Goal: Task Accomplishment & Management: Use online tool/utility

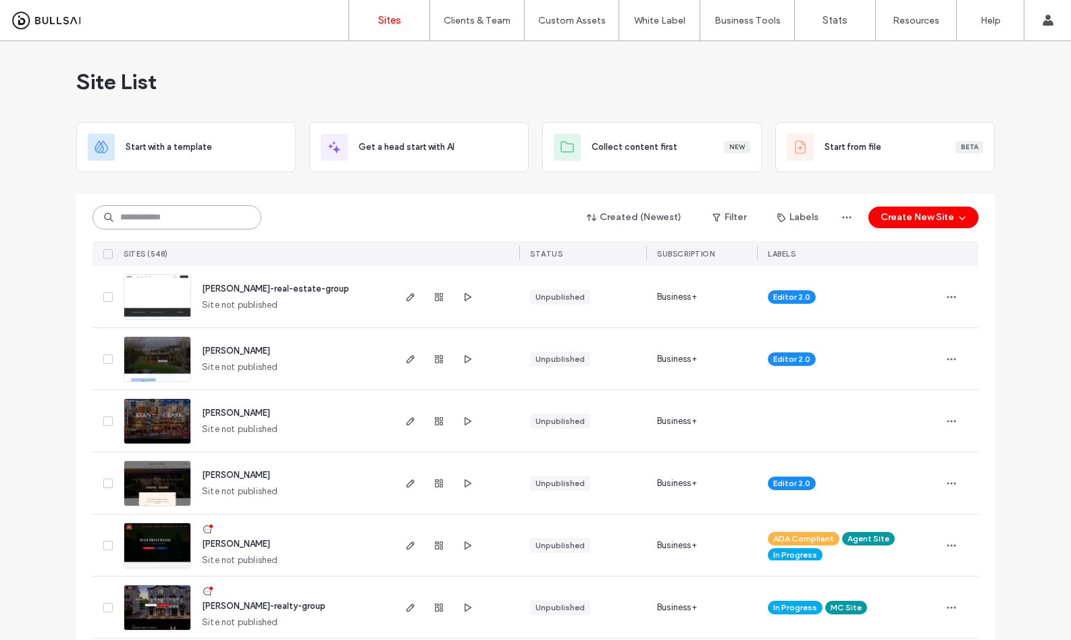
click at [161, 226] on input at bounding box center [176, 217] width 169 height 24
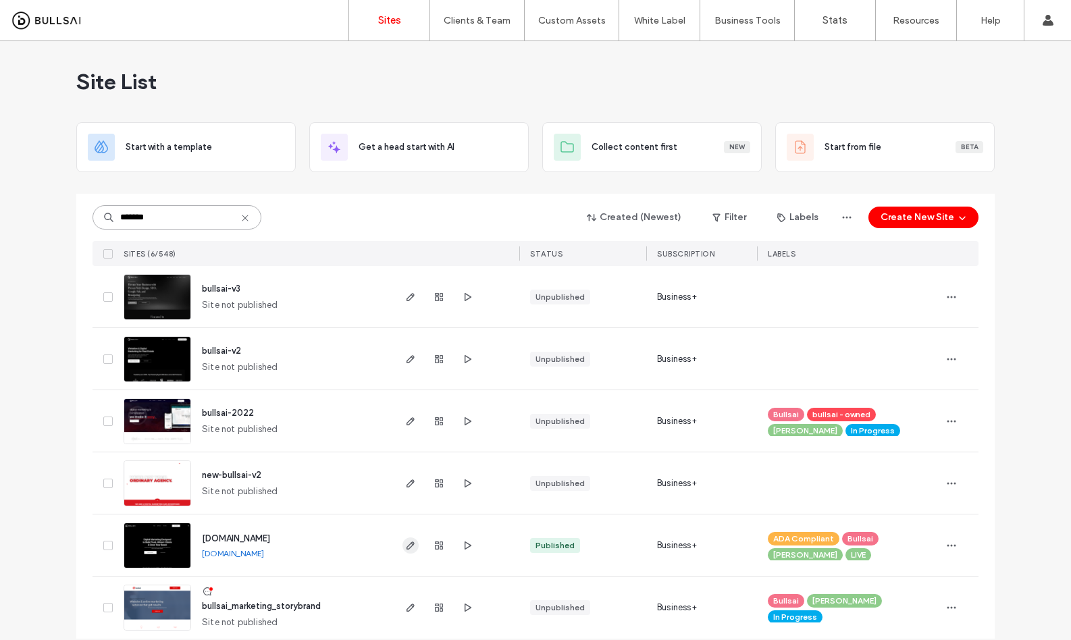
type input "*******"
click at [405, 546] on icon "button" at bounding box center [410, 545] width 11 height 11
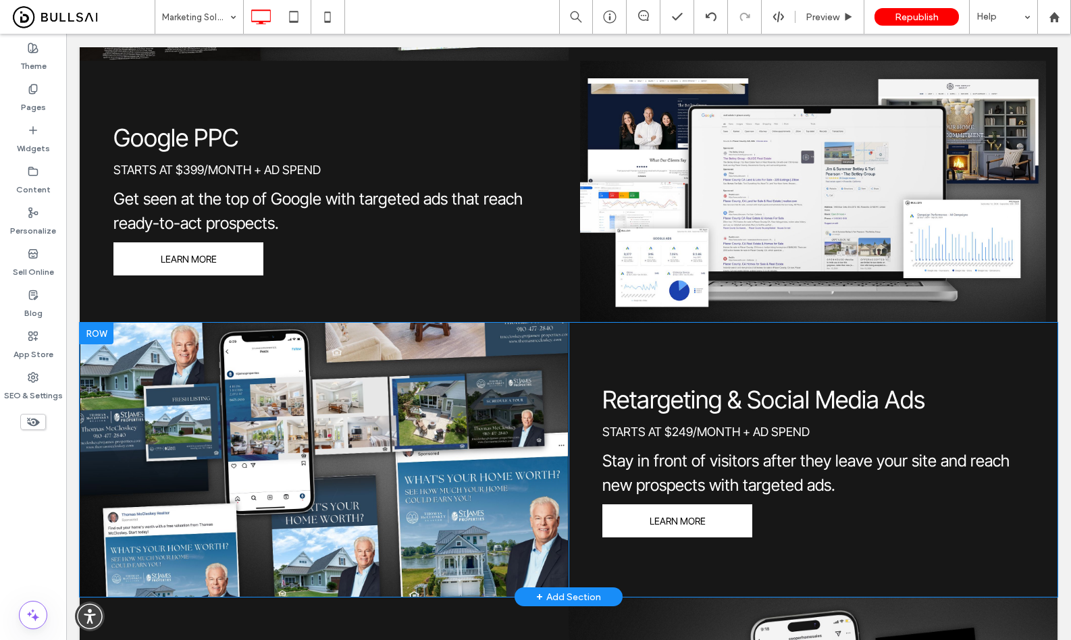
scroll to position [669, 0]
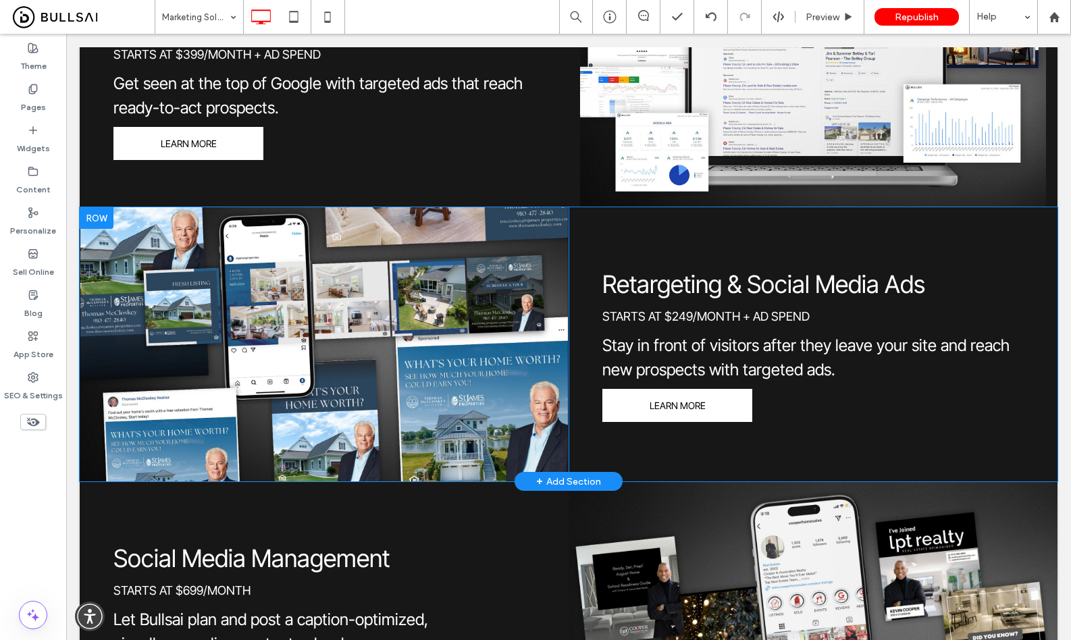
click at [553, 418] on div "Click To Paste" at bounding box center [324, 344] width 489 height 274
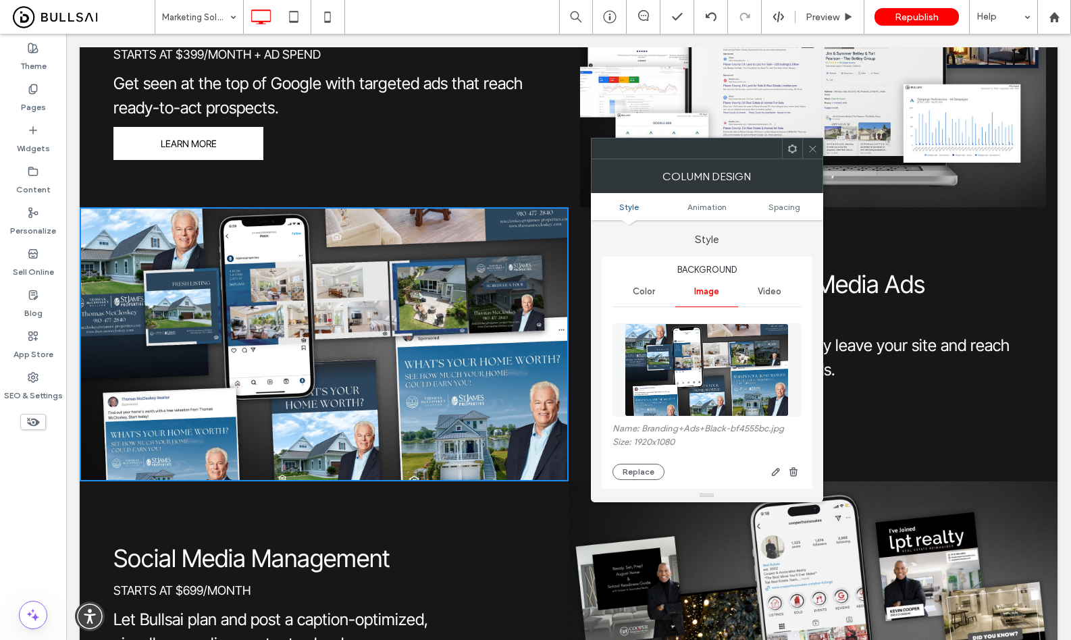
scroll to position [150, 0]
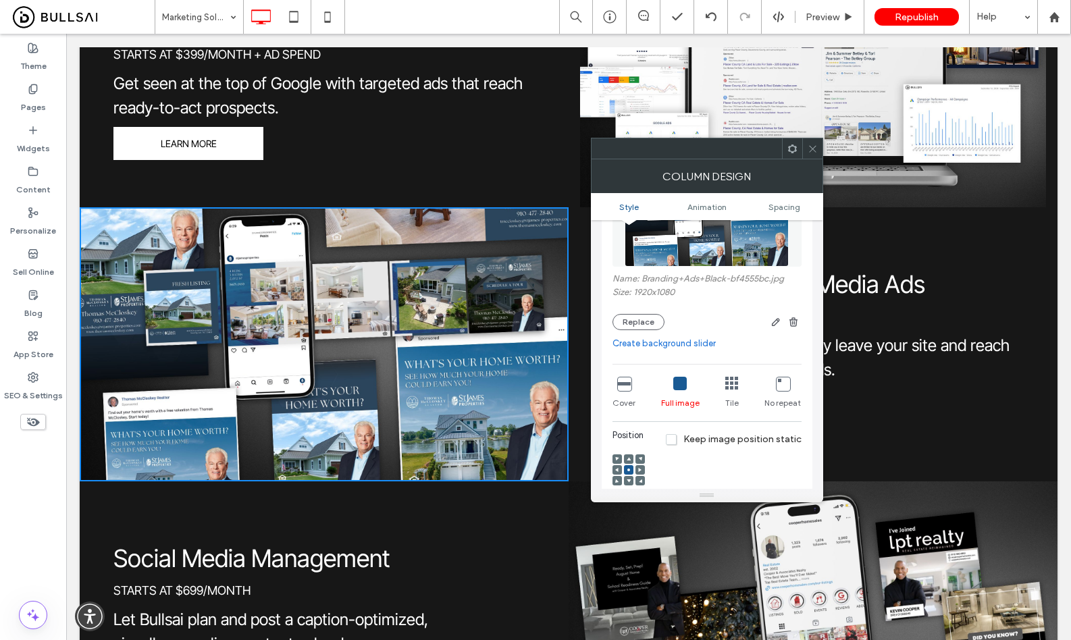
click at [618, 387] on icon at bounding box center [623, 383] width 13 height 13
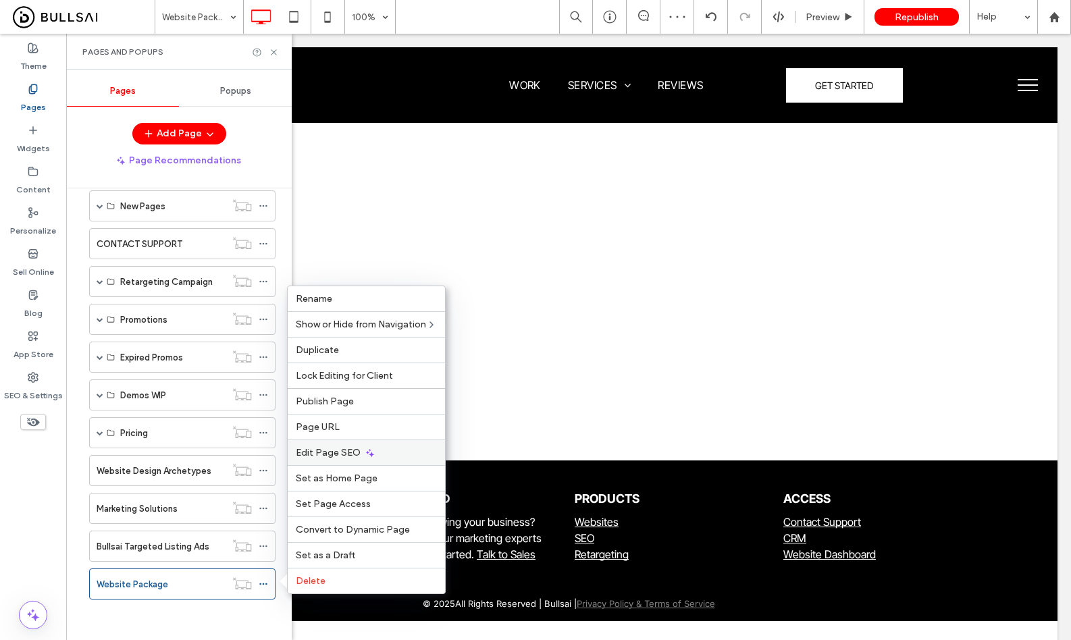
drag, startPoint x: 347, startPoint y: 454, endPoint x: 726, endPoint y: 403, distance: 382.0
click at [347, 454] on span "Edit Page SEO" at bounding box center [328, 452] width 65 height 11
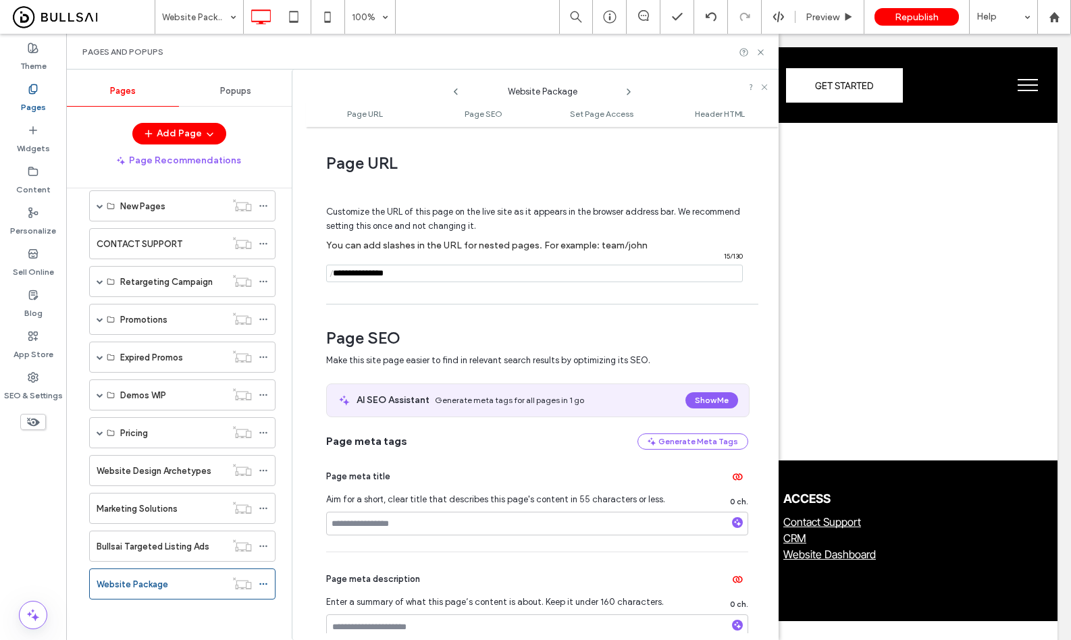
scroll to position [273, 0]
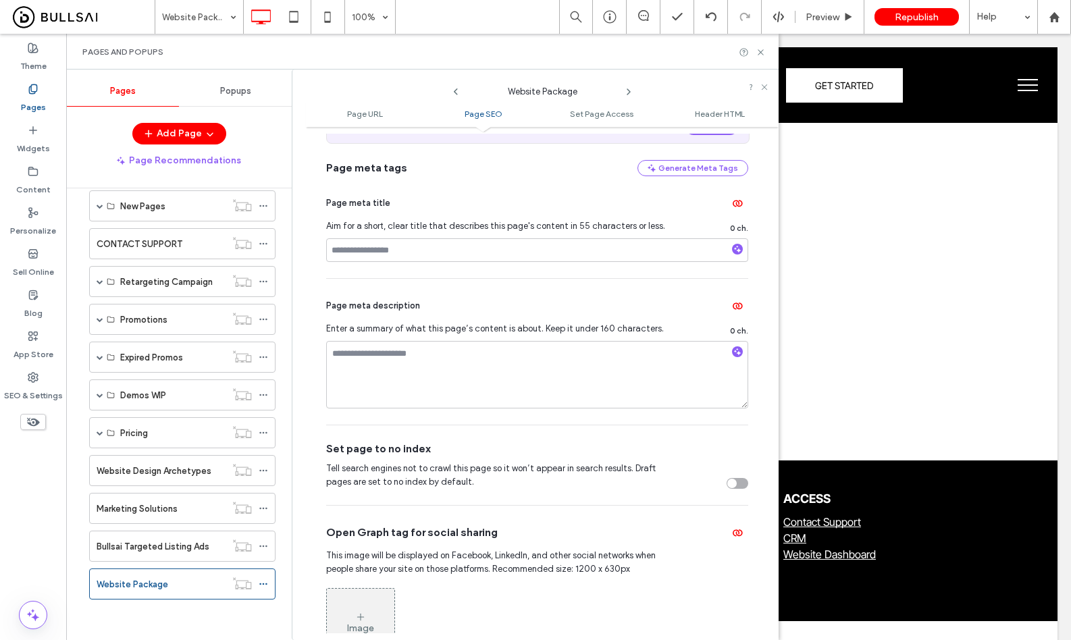
click at [732, 481] on div "toggle" at bounding box center [737, 483] width 22 height 11
click at [761, 51] on icon at bounding box center [760, 52] width 10 height 10
